Goal: Task Accomplishment & Management: Complete application form

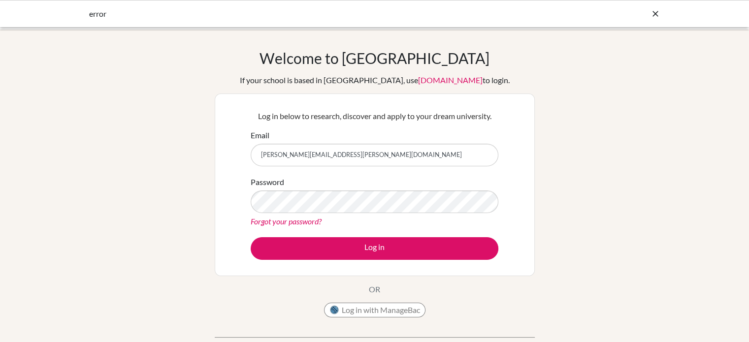
click at [371, 246] on button "Log in" at bounding box center [375, 248] width 248 height 23
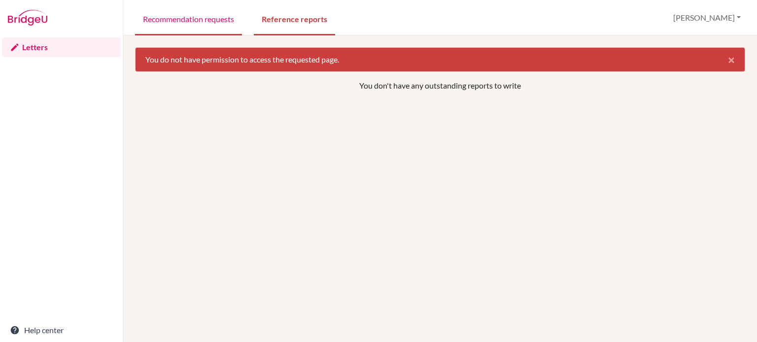
click at [199, 25] on link "Recommendation requests" at bounding box center [188, 18] width 107 height 34
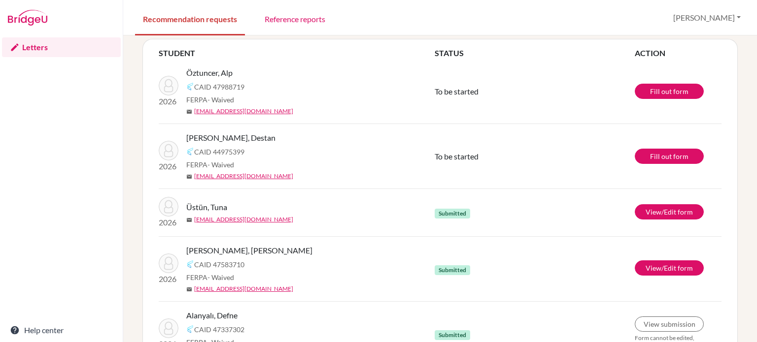
scroll to position [53, 0]
click at [660, 155] on link "Fill out form" at bounding box center [669, 156] width 69 height 15
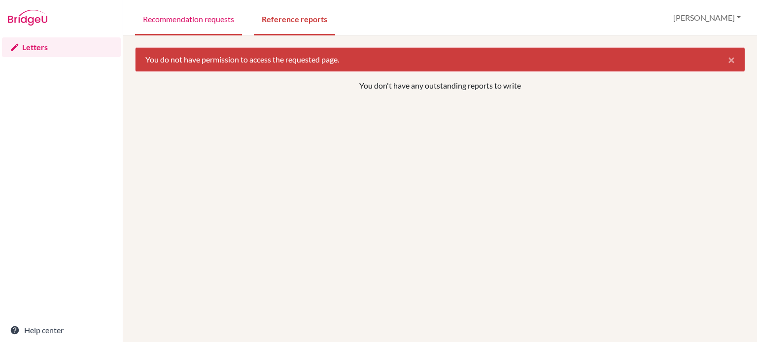
click at [199, 24] on link "Recommendation requests" at bounding box center [188, 18] width 107 height 34
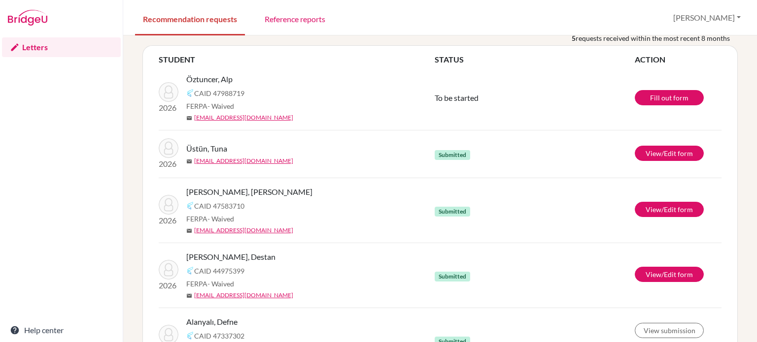
scroll to position [46, 0]
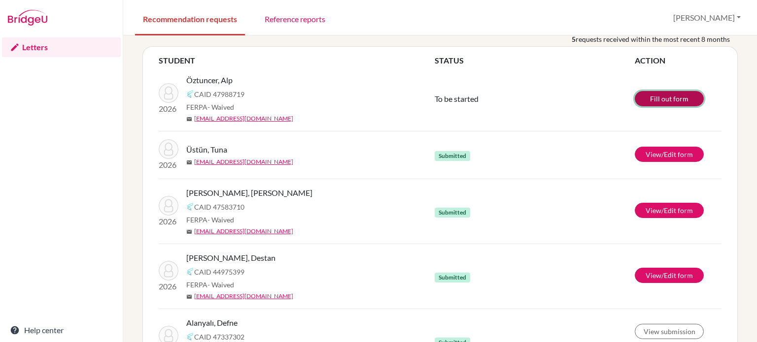
click at [663, 100] on link "Fill out form" at bounding box center [669, 98] width 69 height 15
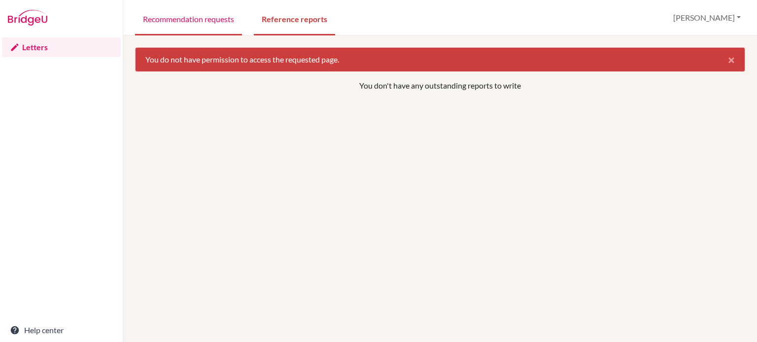
click at [199, 23] on link "Recommendation requests" at bounding box center [188, 18] width 107 height 34
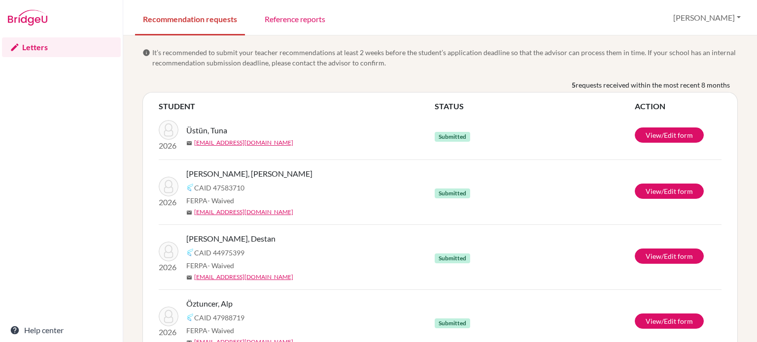
click at [587, 187] on td "Submitted" at bounding box center [535, 192] width 200 height 65
